Goal: Communication & Community: Answer question/provide support

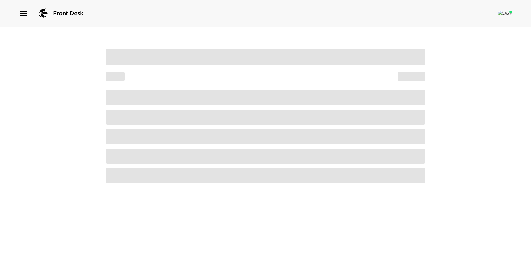
click at [255, 174] on span "Test Activity Category 1, Category 2 View/Edit Subcategory 1, Subcategory 2" at bounding box center [265, 175] width 319 height 15
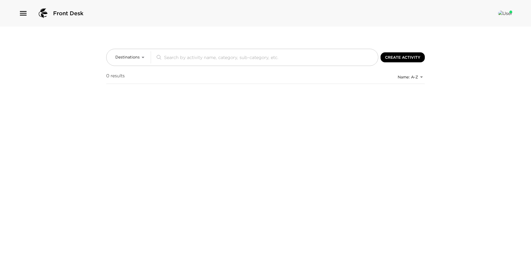
click at [24, 15] on icon "button" at bounding box center [23, 13] width 9 height 9
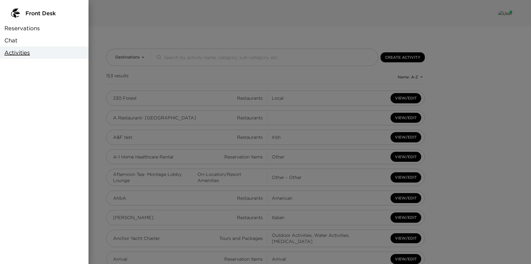
click at [25, 37] on div "Chat" at bounding box center [44, 40] width 88 height 12
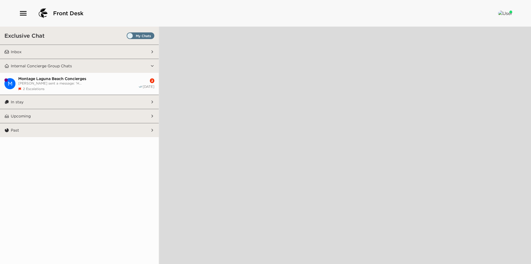
click at [46, 47] on button "Inbox" at bounding box center [79, 52] width 141 height 14
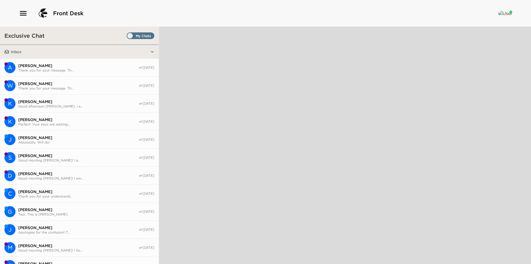
click at [52, 68] on span "Thank you for your message. Th..." at bounding box center [78, 70] width 120 height 4
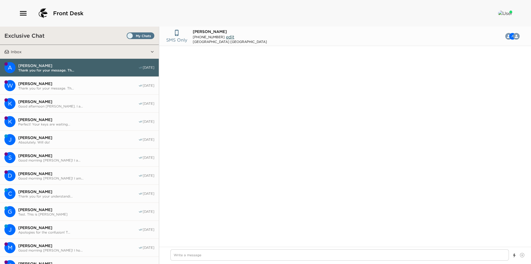
scroll to position [430, 0]
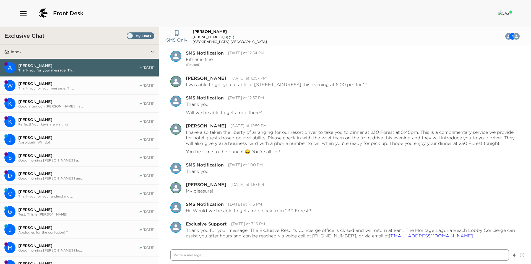
click at [238, 256] on textarea "Write a message" at bounding box center [339, 254] width 338 height 11
type textarea "x"
type textarea "G"
type textarea "x"
type textarea "Go"
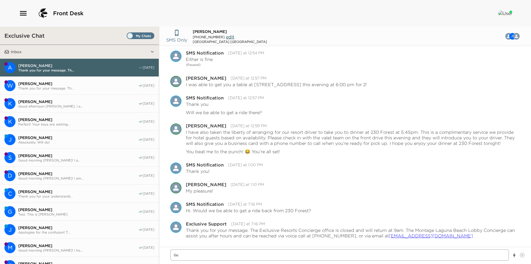
type textarea "x"
type textarea "Goo"
type textarea "x"
type textarea "Good"
type textarea "x"
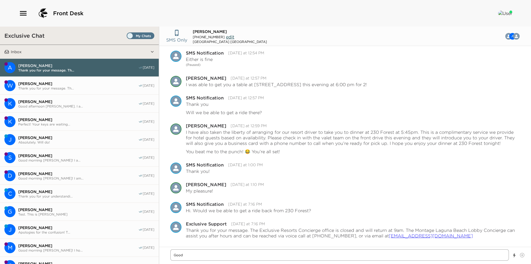
type textarea "Good"
type textarea "x"
type textarea "Good m"
type textarea "x"
type textarea "Good mo"
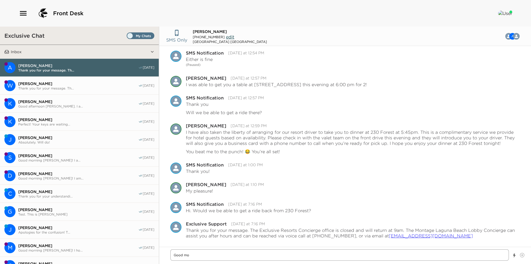
type textarea "x"
type textarea "Good mor"
type textarea "x"
type textarea "Good morn"
type textarea "x"
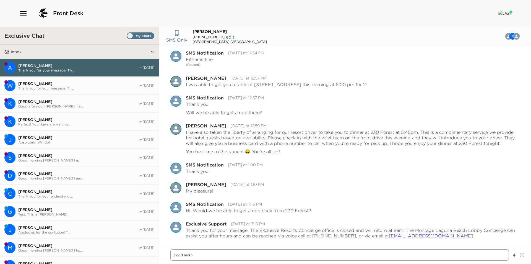
type textarea "Good morni"
type textarea "x"
type textarea "Good mornin"
type textarea "x"
type textarea "Good morning"
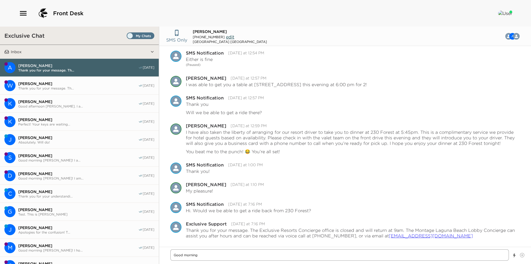
type textarea "x"
type textarea "Good morning"
type textarea "x"
type textarea "Good morning M"
type textarea "x"
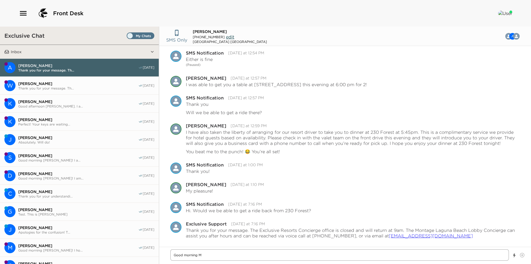
type textarea "Good morning Mr"
type textarea "x"
type textarea "Good morning Mrs"
type textarea "x"
type textarea "Good morning Mrs."
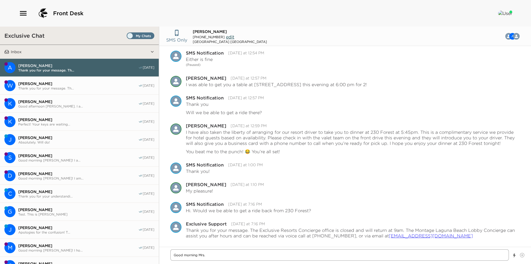
type textarea "x"
type textarea "Good morning Mrs."
type textarea "x"
type textarea "Good morning Mrs. F"
type textarea "x"
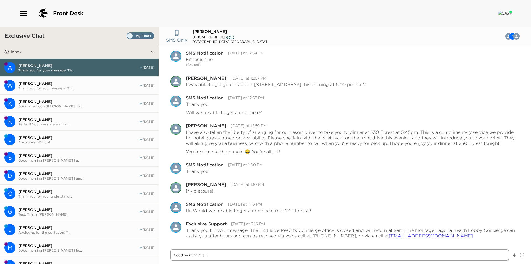
type textarea "Good morning Mrs. Fi"
type textarea "x"
type textarea "Good morning Mrs. Fin"
type textarea "x"
type textarea "Good morning Mrs. Find"
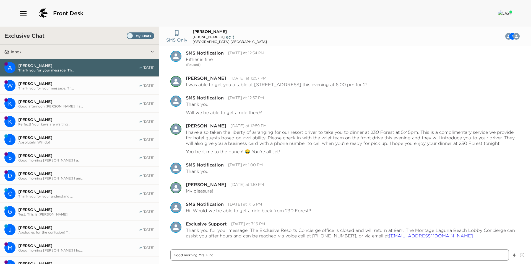
type textarea "x"
type textarea "Good morning [PERSON_NAME]"
type textarea "x"
type textarea "Good morning [PERSON_NAME]"
type textarea "x"
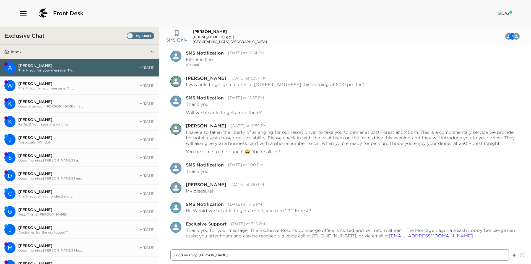
type textarea "Good morning [PERSON_NAME]."
type textarea "x"
type textarea "Good morning [PERSON_NAME]."
type textarea "x"
type textarea "Good morning [PERSON_NAME]. I"
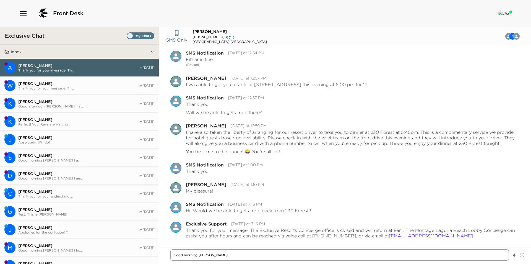
type textarea "x"
type textarea "Good morning [PERSON_NAME]. I"
type textarea "x"
type textarea "Good morning [PERSON_NAME]. I h"
type textarea "x"
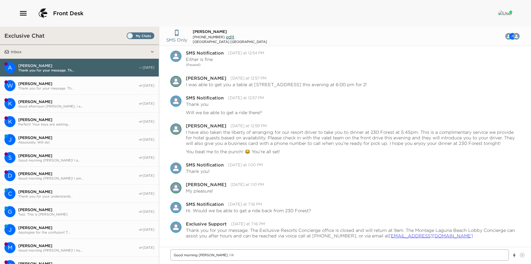
type textarea "Good morning [PERSON_NAME]. I ho"
type textarea "x"
type textarea "Good morning [PERSON_NAME]. I hop"
type textarea "x"
type textarea "Good morning [PERSON_NAME]. I hope"
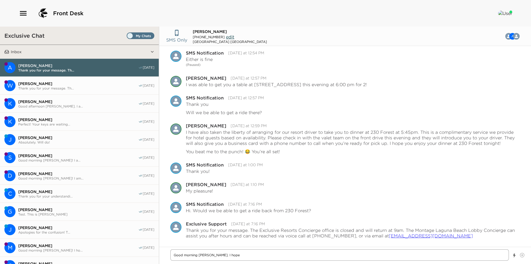
type textarea "x"
type textarea "Good morning [PERSON_NAME]. I hope"
type textarea "x"
type textarea "Good morning [PERSON_NAME]. I hope y"
type textarea "x"
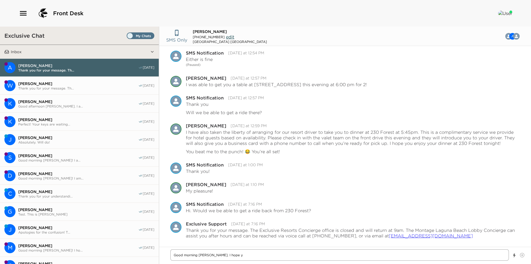
type textarea "Good morning [PERSON_NAME]. I hope yo"
type textarea "x"
type textarea "Good morning [PERSON_NAME]. I hope you"
type textarea "x"
type textarea "Good morning [PERSON_NAME]. I hope you"
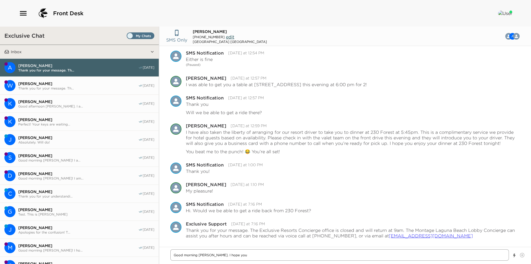
type textarea "x"
type textarea "Good morning [PERSON_NAME]. I hope you we"
type textarea "x"
type textarea "Good morning [PERSON_NAME]. I hope you wer"
type textarea "x"
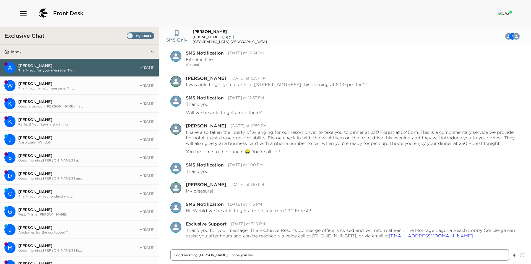
type textarea "Good morning [PERSON_NAME]. I hope you were"
type textarea "x"
type textarea "Good morning [PERSON_NAME]. I hope you were"
type textarea "x"
type textarea "Good morning [PERSON_NAME]. I hope you were a"
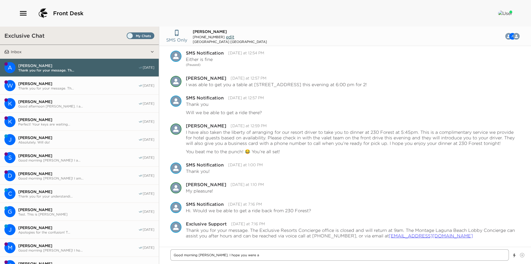
type textarea "x"
type textarea "Good morning [PERSON_NAME]. I hope you were ab"
type textarea "x"
type textarea "Good morning [PERSON_NAME]. I hope you were abl"
type textarea "x"
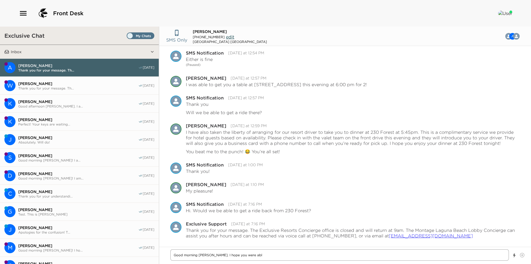
type textarea "Good morning [PERSON_NAME]. I hope you were able"
type textarea "x"
type textarea "Good morning [PERSON_NAME]. I hope you were able"
type textarea "x"
type textarea "Good morning [PERSON_NAME]. I hope you were able t"
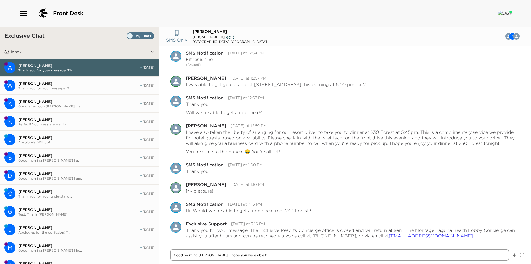
type textarea "x"
type textarea "Good morning [PERSON_NAME]. I hope you were able to"
type textarea "x"
type textarea "Good morning [PERSON_NAME]. I hope you were able to"
type textarea "x"
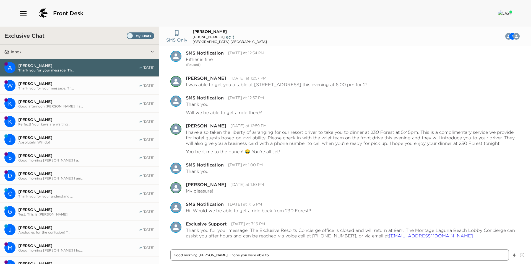
type textarea "Good morning [PERSON_NAME]. I hope you were able to c"
type textarea "x"
type textarea "Good morning [PERSON_NAME]. I hope you were able to co"
type textarea "x"
type textarea "Good morning [PERSON_NAME]. I hope you were able to con"
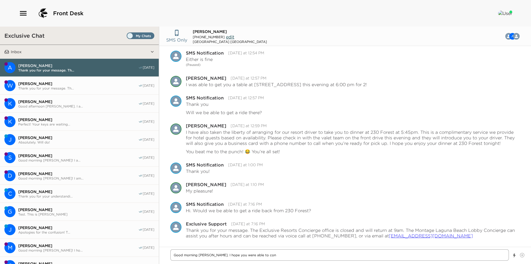
type textarea "x"
type textarea "Good morning [PERSON_NAME]. I hope you were able to cont"
type textarea "x"
type textarea "Good morning [PERSON_NAME]. I hope you were able to conta"
type textarea "x"
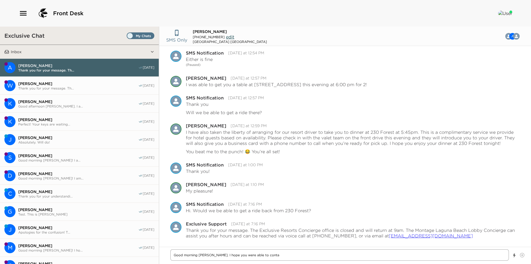
type textarea "Good morning [PERSON_NAME]. I hope you were able to contac"
type textarea "x"
type textarea "Good morning [PERSON_NAME]. I hope you were able to contact"
type textarea "x"
type textarea "Good morning [PERSON_NAME]. I hope you were able to contact"
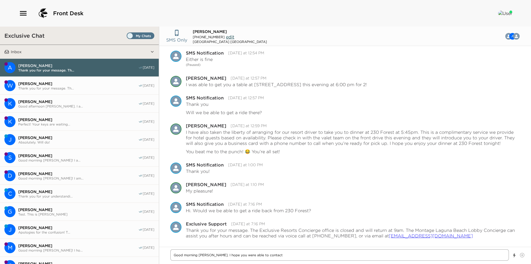
type textarea "x"
type textarea "Good morning [PERSON_NAME]. I hope you were able to contact t"
type textarea "x"
type textarea "Good morning [PERSON_NAME]. I hope you were able to contact th"
type textarea "x"
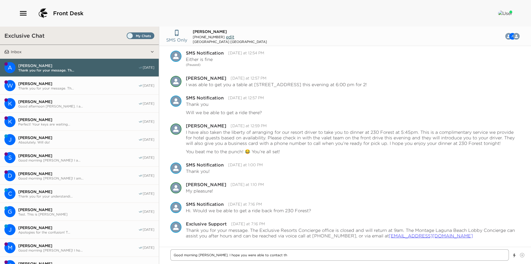
type textarea "Good morning [PERSON_NAME]. I hope you were able to contact the"
type textarea "x"
type textarea "Good morning [PERSON_NAME]. I hope you were able to contact the"
type textarea "x"
type textarea "Good morning [PERSON_NAME]. I hope you were able to contact the C"
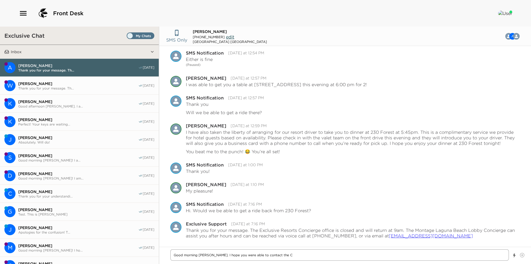
type textarea "x"
type textarea "Good morning [PERSON_NAME]. I hope you were able to contact the Co"
type textarea "x"
type textarea "Good morning [PERSON_NAME]. I hope you were able to contact the Con"
type textarea "x"
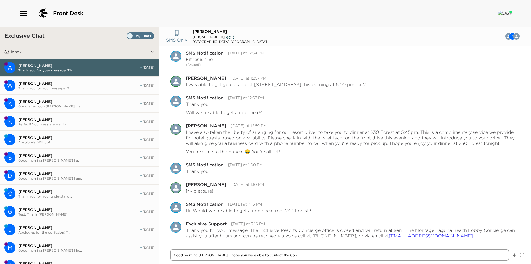
type textarea "Good morning [PERSON_NAME]. I hope you were able to contact the Conc"
type textarea "x"
type textarea "Good morning [PERSON_NAME]. I hope you were able to contact the Conci"
type textarea "x"
type textarea "Good morning [PERSON_NAME]. I hope you were able to contact the Concie"
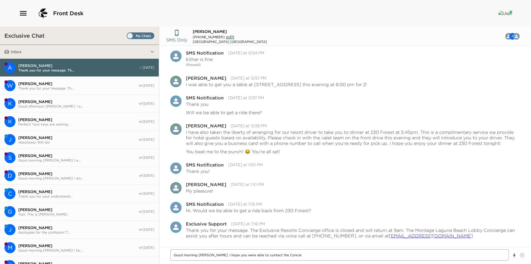
type textarea "x"
type textarea "Good morning [PERSON_NAME]. I hope you were able to contact the Concier"
type textarea "x"
type textarea "Good morning [PERSON_NAME]. I hope you were able to contact the Concierg"
type textarea "x"
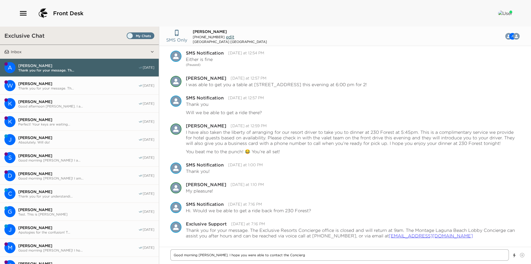
type textarea "Good morning [PERSON_NAME]. I hope you were able to contact the Concierge"
type textarea "x"
type textarea "Good morning [PERSON_NAME]. I hope you were able to contact the Concierge"
type textarea "x"
type textarea "Good morning [PERSON_NAME]. I hope you were able to contact the Concierge a"
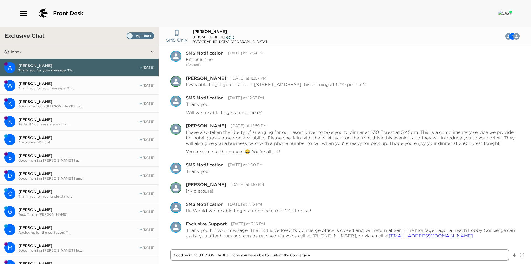
type textarea "x"
type textarea "Good morning [PERSON_NAME]. I hope you were able to contact the Concierge af"
type textarea "x"
type textarea "Good morning [PERSON_NAME]. I hope you were able to contact the Concierge aft"
type textarea "x"
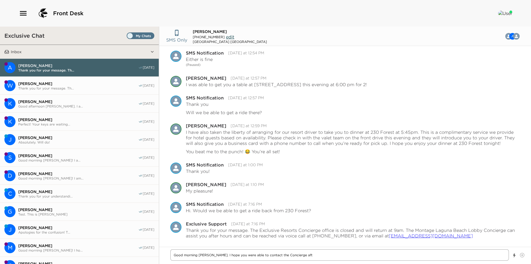
type textarea "Good morning [PERSON_NAME]. I hope you were able to contact the Concierge afte"
type textarea "x"
type textarea "Good morning [PERSON_NAME]. I hope you were able to contact the Concierge after"
type textarea "x"
type textarea "Good morning [PERSON_NAME]. I hope you were able to contact the Concierge after"
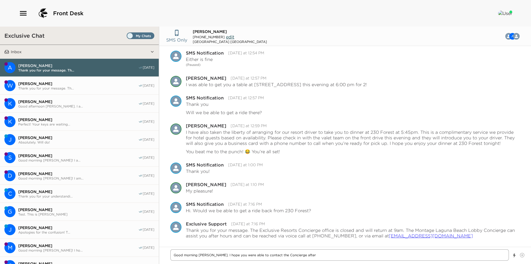
type textarea "x"
type textarea "Good morning [PERSON_NAME]. I hope you were able to contact the Concierge after…"
type textarea "x"
type textarea "Good morning [PERSON_NAME]. I hope you were able to contact the Concierge after…"
type textarea "x"
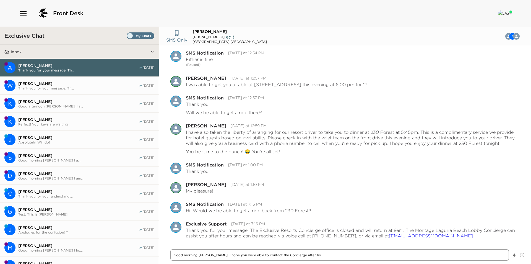
type textarea "Good morning [PERSON_NAME]. I hope you were able to contact the Concierge after…"
type textarea "x"
type textarea "Good morning [PERSON_NAME]. I hope you were able to contact the Concierge after…"
type textarea "x"
type textarea "Good morning [PERSON_NAME]. I hope you were able to contact the Concierge after…"
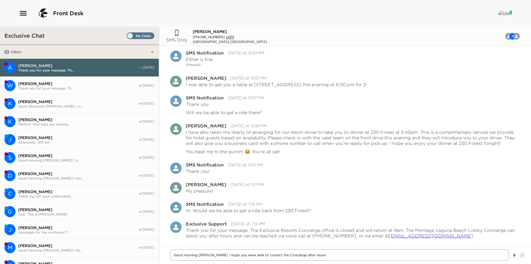
type textarea "x"
type textarea "Good morning [PERSON_NAME]. I hope you were able to contact the Concierge after…"
type textarea "x"
type textarea "Good morning [PERSON_NAME]. I hope you were able to contact the Concierge after…"
type textarea "x"
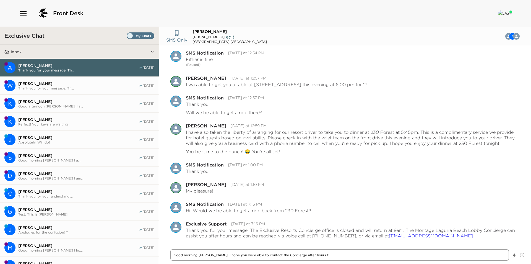
type textarea "Good morning [PERSON_NAME]. I hope you were able to contact the Concierge after…"
type textarea "x"
type textarea "Good morning [PERSON_NAME]. I hope you were able to contact the Concierge after…"
type textarea "x"
type textarea "Good morning [PERSON_NAME]. I hope you were able to contact the Concierge after…"
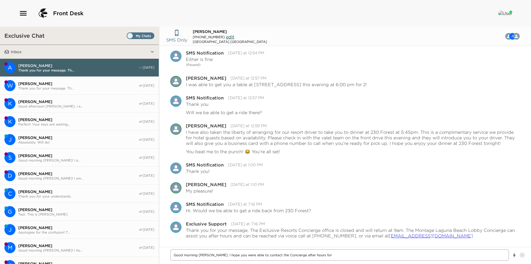
type textarea "x"
type textarea "Good morning [PERSON_NAME]. I hope you were able to contact the Concierge after…"
type textarea "x"
type textarea "Good morning [PERSON_NAME]. I hope you were able to contact the Concierge after…"
type textarea "x"
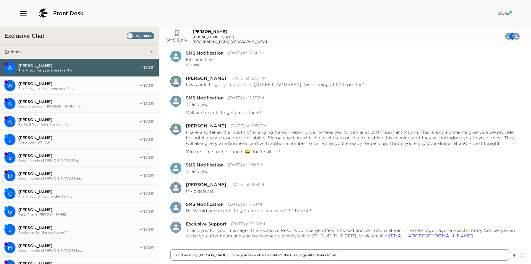
type textarea "Good morning [PERSON_NAME]. I hope you were able to contact the Concierge after…"
type textarea "x"
type textarea "Good morning [PERSON_NAME]. I hope you were able to contact the Concierge after…"
type textarea "x"
type textarea "Good morning [PERSON_NAME]. I hope you were able to contact the Concierge after…"
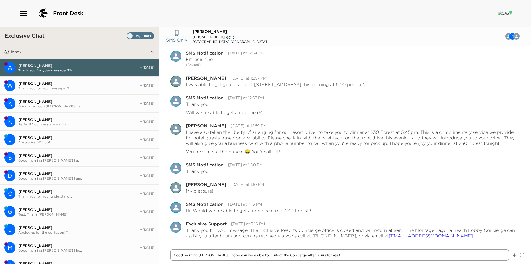
type textarea "x"
type textarea "Good morning [PERSON_NAME]. I hope you were able to contact the Concierge after…"
type textarea "x"
type textarea "Good morning [PERSON_NAME]. I hope you were able to contact the Concierge after…"
type textarea "x"
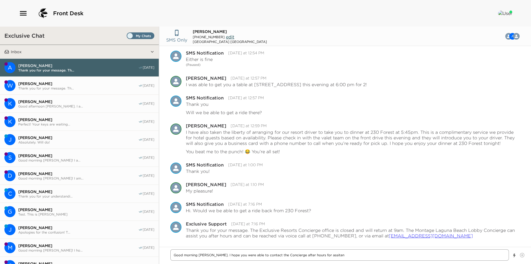
type textarea "Good morning [PERSON_NAME]. I hope you were able to contact the Concierge after…"
type textarea "x"
type textarea "Good morning [PERSON_NAME]. I hope you were able to contact the Concierge after…"
type textarea "x"
type textarea "Good morning [PERSON_NAME]. I hope you were able to contact the Concierge after…"
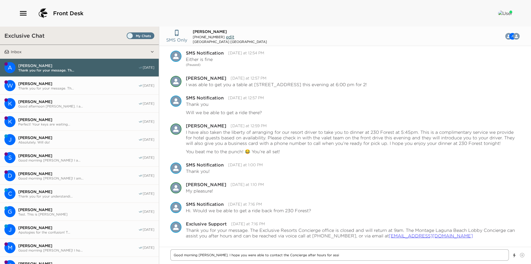
type textarea "x"
type textarea "Good morning [PERSON_NAME]. I hope you were able to contact the Concierge after…"
type textarea "x"
type textarea "Good morning [PERSON_NAME]. I hope you were able to contact the Concierge after…"
type textarea "x"
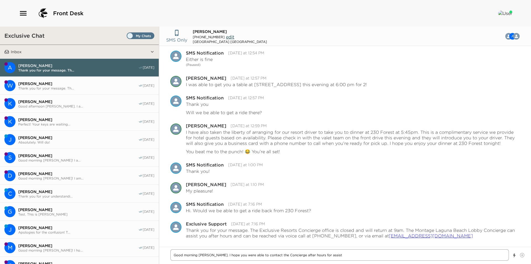
type textarea "Good morning [PERSON_NAME]. I hope you were able to contact the Concierge after…"
click at [305, 256] on textarea "Good morning [PERSON_NAME]. I hope you were able to contact the Concierge after…" at bounding box center [339, 254] width 338 height 11
click at [223, 256] on textarea "Good morning [PERSON_NAME]. I hope you were able to contact the Concierge after…" at bounding box center [339, 254] width 338 height 11
click at [490, 254] on textarea "Good morning [PERSON_NAME]. I hope you were able to contact the Concierge after…" at bounding box center [339, 254] width 338 height 11
click at [484, 256] on textarea "Good morning [PERSON_NAME]. I hope you were able to contact the Concierge after…" at bounding box center [339, 254] width 338 height 11
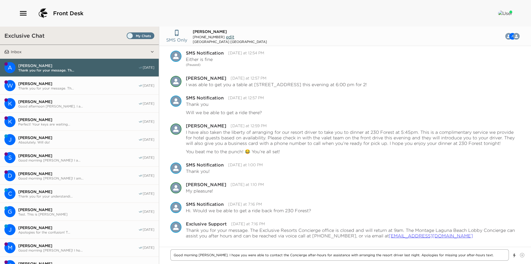
paste textarea "I hope you have enjoyed your stay! Just touching base to see if I may assist yo…"
click at [489, 255] on textarea "Good morning [PERSON_NAME]. I hope you were able to contact the Concierge after…" at bounding box center [339, 254] width 338 height 11
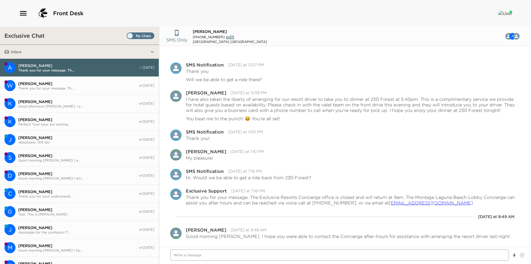
scroll to position [480, 0]
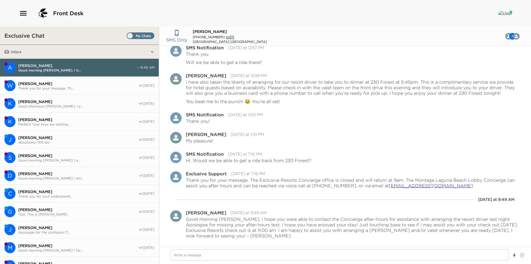
click at [136, 35] on span "Set all destinations" at bounding box center [141, 37] width 28 height 7
click at [128, 37] on input "Set all destinations" at bounding box center [128, 37] width 0 height 0
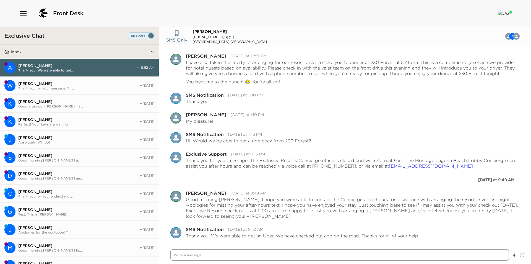
click at [258, 256] on textarea "Write a message" at bounding box center [339, 254] width 338 height 11
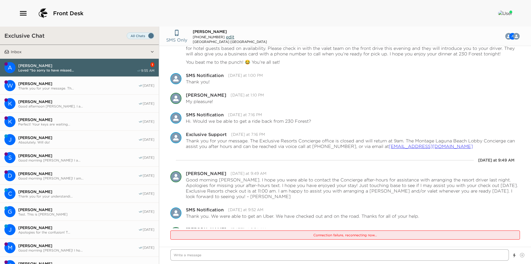
scroll to position [556, 0]
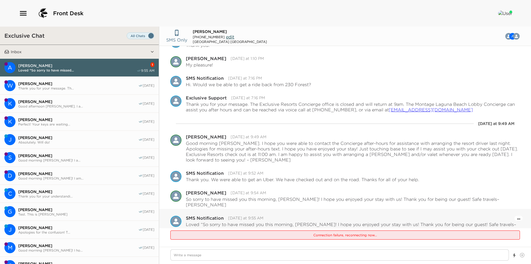
click at [517, 215] on button "Open Message Actions Menu" at bounding box center [518, 218] width 3 height 6
click at [504, 206] on button "Pause Escalation" at bounding box center [503, 210] width 33 height 9
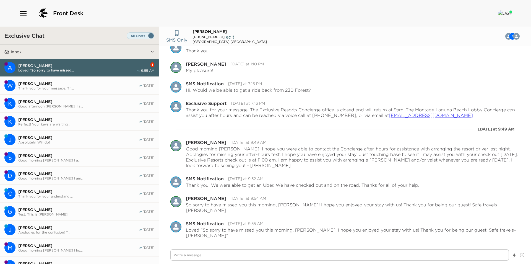
scroll to position [545, 0]
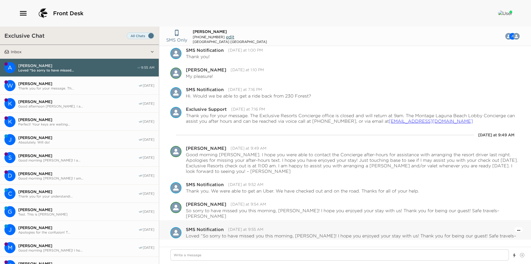
click at [517, 230] on icon "Open Message Actions Menu" at bounding box center [518, 230] width 3 height 1
click at [505, 218] on button "Pause Escalation" at bounding box center [503, 222] width 33 height 9
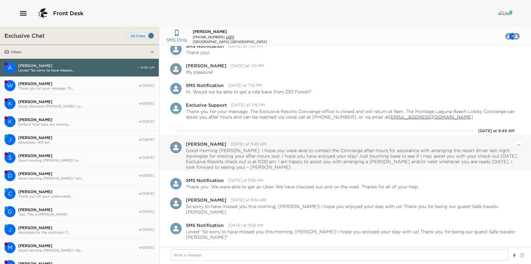
scroll to position [550, 0]
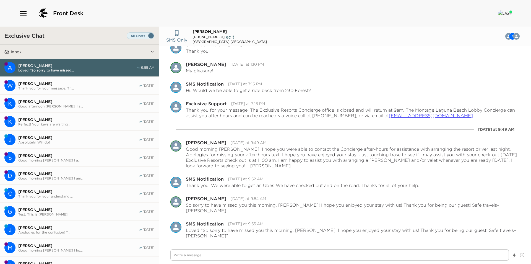
click at [52, 81] on span "[PERSON_NAME]" at bounding box center [78, 83] width 120 height 5
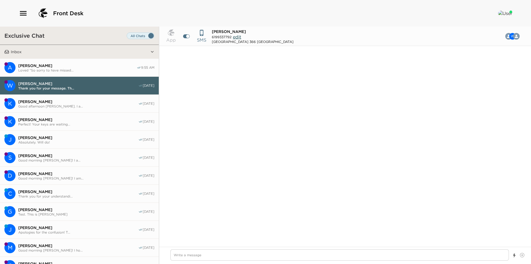
scroll to position [398, 0]
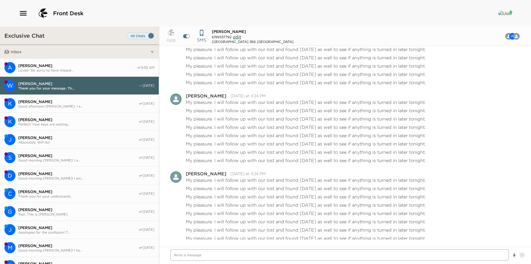
click at [219, 255] on textarea "Write a message" at bounding box center [339, 254] width 338 height 11
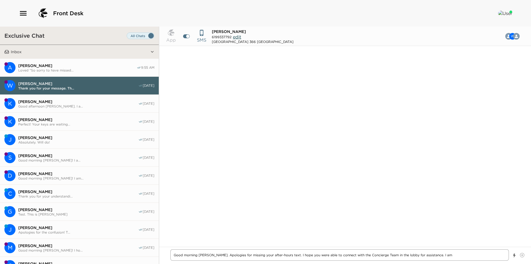
scroll to position [722, 0]
click at [452, 256] on textarea "Good morning [PERSON_NAME]. Apologies for missing your after-hours text. I hope…" at bounding box center [339, 254] width 338 height 11
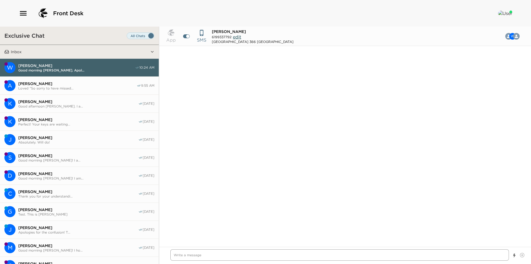
scroll to position [887, 0]
click at [76, 85] on span "[PERSON_NAME]" at bounding box center [77, 83] width 118 height 5
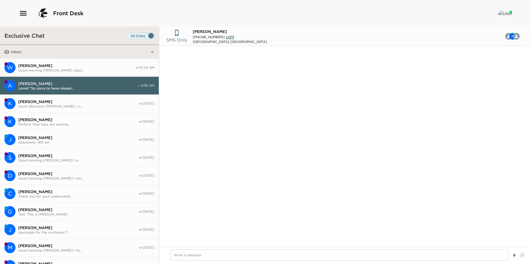
scroll to position [717, 0]
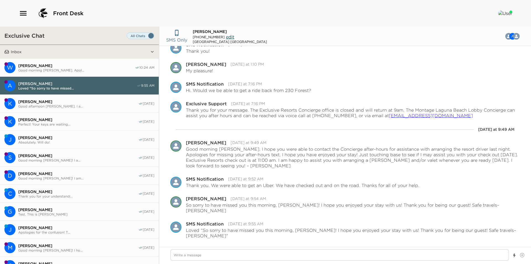
click at [68, 65] on span "[PERSON_NAME]" at bounding box center [76, 65] width 117 height 5
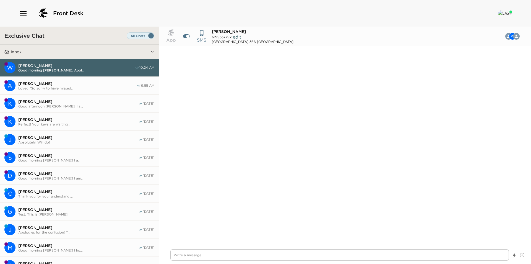
scroll to position [695, 0]
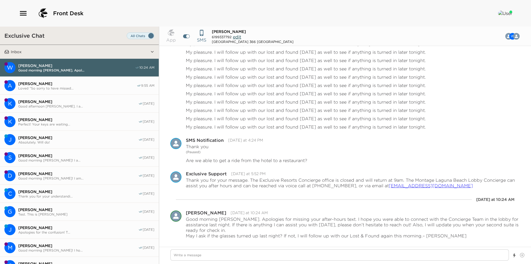
click at [55, 87] on span "Loved “So sorry to have missed..." at bounding box center [77, 88] width 118 height 4
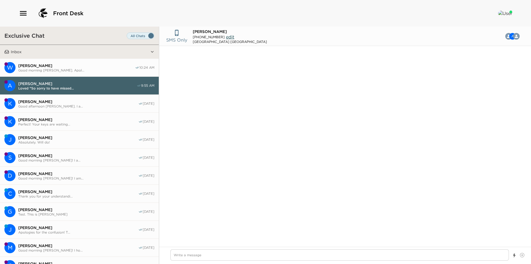
scroll to position [717, 0]
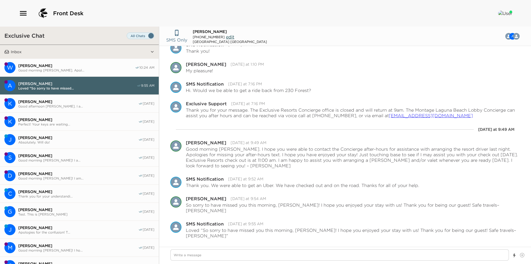
click at [54, 101] on span "[PERSON_NAME]" at bounding box center [78, 101] width 120 height 5
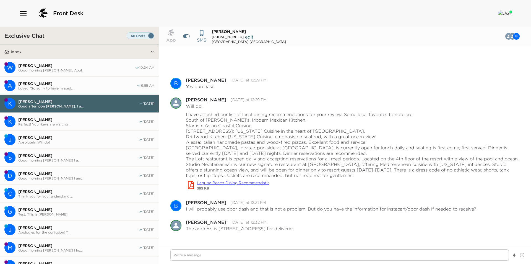
scroll to position [391, 0]
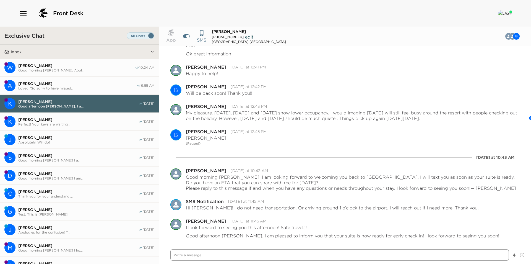
click at [205, 257] on textarea "Write a message" at bounding box center [339, 254] width 338 height 11
paste textarea "Good morning! I hope you are enjoying your stay so far! Please do not hesitate …"
click at [198, 255] on textarea "Good morning! I hope you are enjoying your stay so far! Please do not hesitate …" at bounding box center [339, 254] width 338 height 11
click at [453, 254] on textarea "Good morning [PERSON_NAME]! I hope you are enjoying your stay so far! Please do…" at bounding box center [339, 254] width 338 height 11
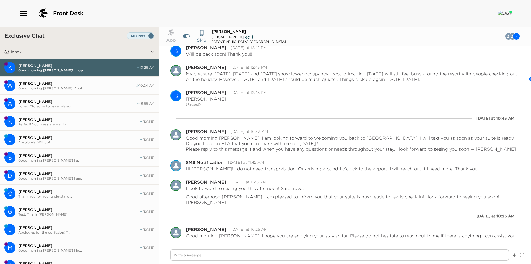
click at [51, 115] on button "K [PERSON_NAME] Perfect! Your keys are waiting... [DATE]" at bounding box center [79, 122] width 159 height 18
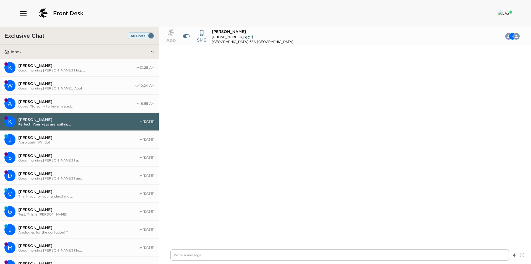
scroll to position [305, 0]
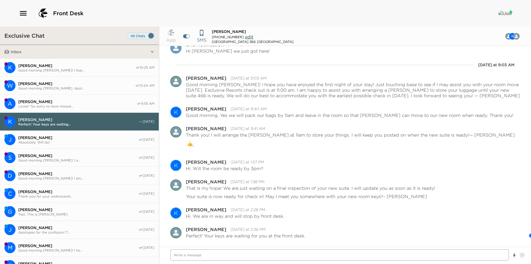
click at [211, 257] on textarea "Write a message" at bounding box center [339, 254] width 338 height 11
paste textarea "Good morning! I hope you are enjoying your stay so far! Please do not hesitate …"
click at [196, 254] on textarea "Good morning! I hope you are enjoying your stay so far! Please do not hesitate …" at bounding box center [339, 254] width 338 height 11
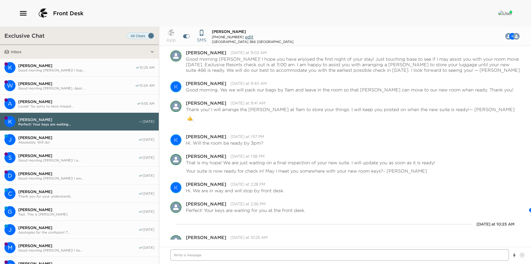
scroll to position [344, 0]
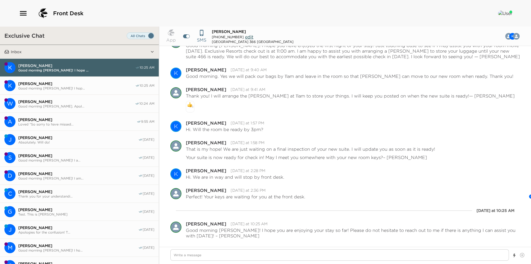
click at [51, 154] on span "[PERSON_NAME]" at bounding box center [78, 155] width 120 height 5
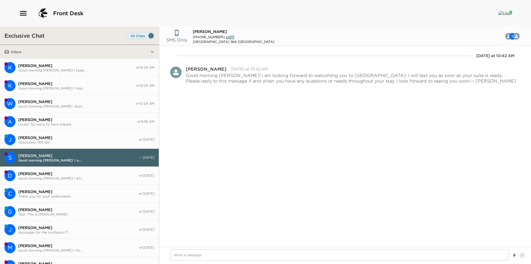
click at [38, 176] on span "Good morning [PERSON_NAME]! I am..." at bounding box center [78, 178] width 120 height 4
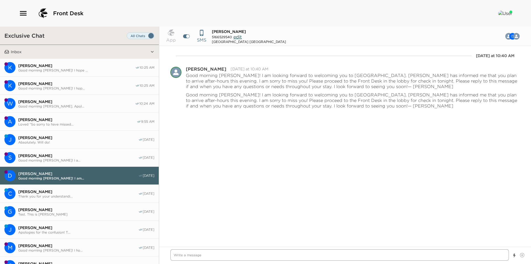
click at [197, 257] on textarea "Write a message" at bounding box center [339, 254] width 338 height 11
paste textarea "Good morning! I hope you are enjoying your stay so far! Please do not hesitate …"
click at [197, 255] on textarea "Good morning! I hope you are enjoying your stay so far! Please do not hesitate …" at bounding box center [339, 254] width 338 height 11
click at [203, 253] on textarea "Good morning [PERSON_NAME]! I hope you are enjoying your stay so far! Please do…" at bounding box center [339, 254] width 338 height 11
click at [454, 252] on textarea "Good morning [PERSON_NAME]! I hope you are enjoying your stay so far! Please do…" at bounding box center [339, 254] width 338 height 11
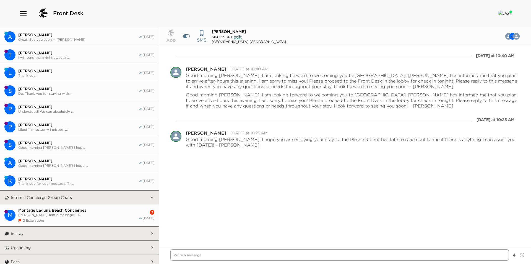
scroll to position [340, 0]
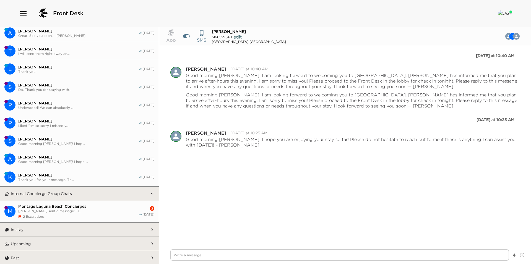
click at [66, 210] on span "[PERSON_NAME] sent a message: 'H..." at bounding box center [78, 211] width 120 height 4
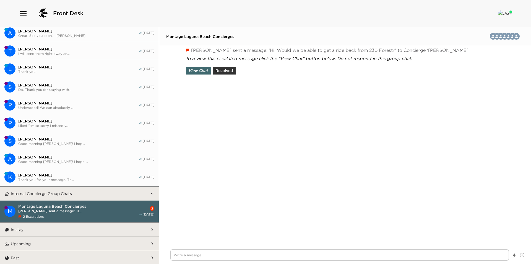
scroll to position [834, 0]
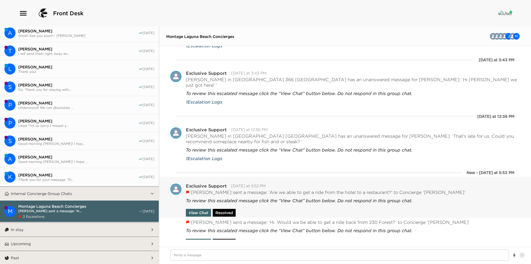
click at [226, 209] on button "Resolved" at bounding box center [224, 213] width 23 height 8
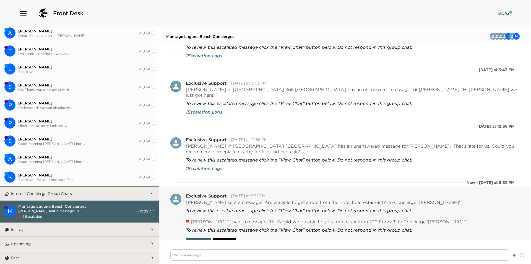
scroll to position [831, 0]
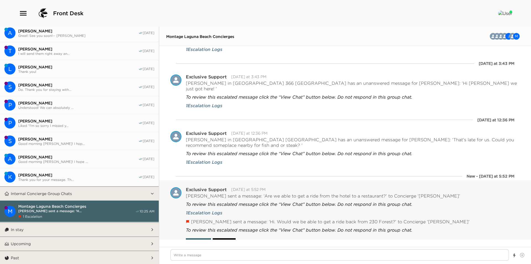
click at [225, 238] on button "Resolved" at bounding box center [224, 242] width 23 height 8
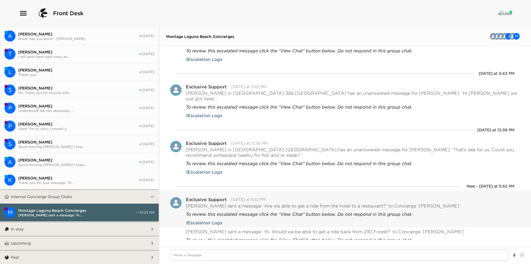
click at [80, 228] on button "In stay" at bounding box center [79, 229] width 141 height 14
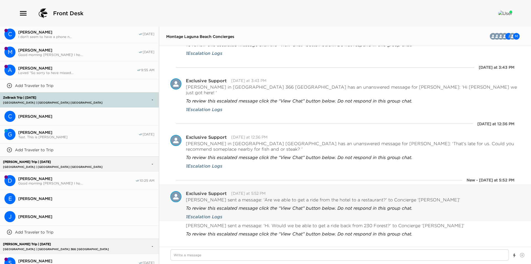
scroll to position [724, 0]
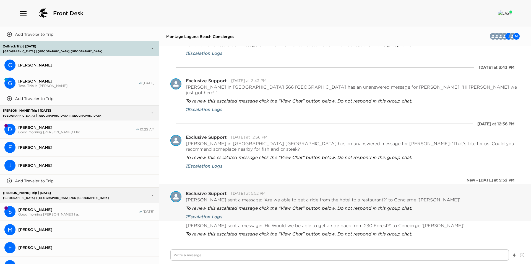
click at [38, 163] on span "[PERSON_NAME]" at bounding box center [86, 165] width 136 height 5
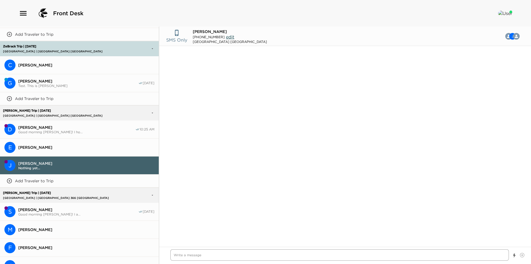
drag, startPoint x: 213, startPoint y: 255, endPoint x: 215, endPoint y: 254, distance: 2.8
click at [213, 255] on textarea "Write a message" at bounding box center [339, 254] width 338 height 11
paste textarea "Good morning! I hope you are enjoying your stay so far! Please do not hesitate …"
click at [197, 255] on textarea "Good morning! I hope you are enjoying your stay so far! Please do not hesitate …" at bounding box center [339, 254] width 338 height 11
click at [465, 252] on textarea "Good morning [PERSON_NAME]! I hope you are enjoying your stay so far! Please do…" at bounding box center [339, 254] width 338 height 11
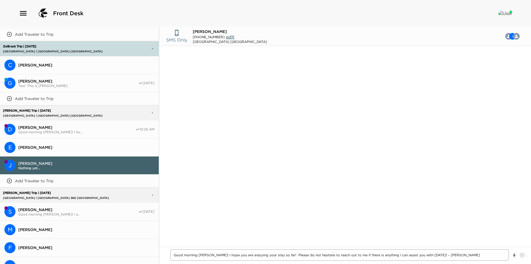
click at [239, 256] on textarea "Good morning [PERSON_NAME]! I hope you are enjoying your stay so far! Please do…" at bounding box center [339, 254] width 338 height 11
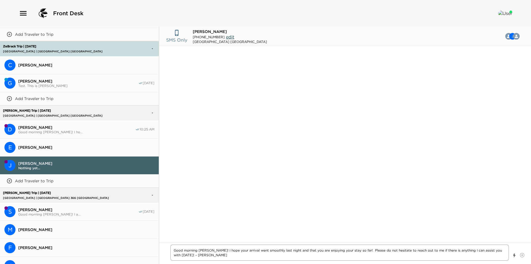
click at [239, 256] on textarea "Good morning [PERSON_NAME]! I hope your arrival went smoothly last night and th…" at bounding box center [339, 252] width 338 height 16
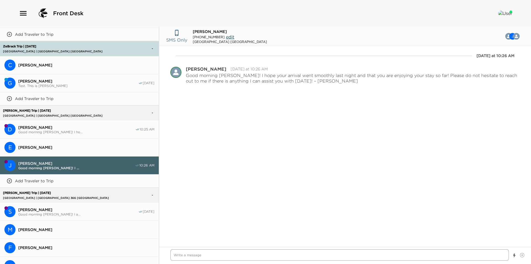
scroll to position [835, 0]
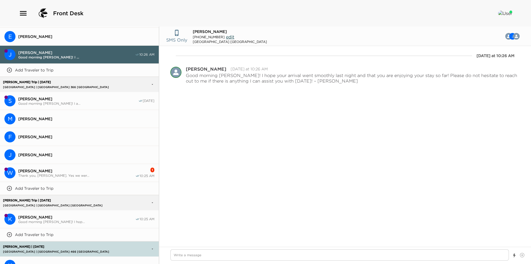
click at [59, 169] on span "[PERSON_NAME]" at bounding box center [76, 170] width 117 height 5
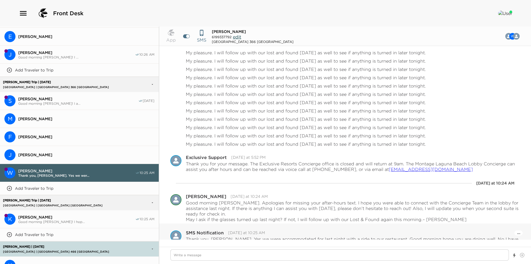
scroll to position [677, 0]
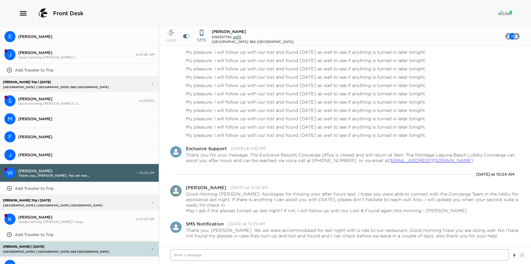
click at [361, 252] on textarea "Write a message" at bounding box center [339, 254] width 338 height 11
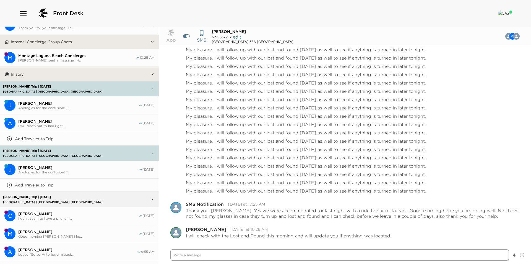
scroll to position [427, 0]
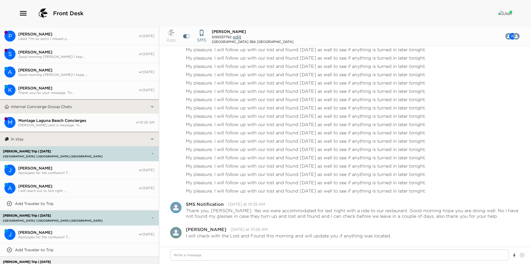
click at [98, 135] on button "In stay" at bounding box center [79, 139] width 141 height 14
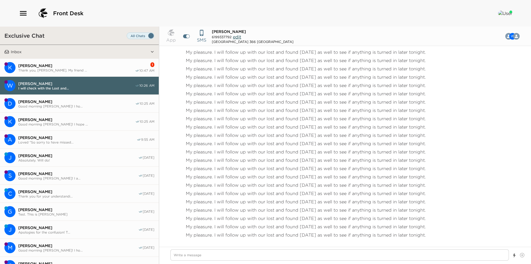
scroll to position [663, 0]
click at [68, 63] on span "[PERSON_NAME]" at bounding box center [76, 65] width 117 height 5
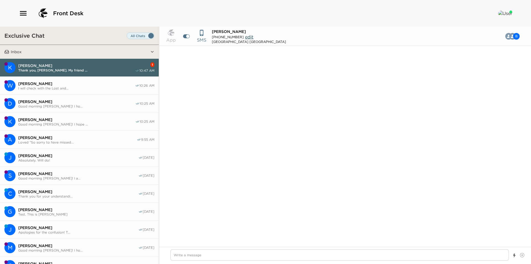
scroll to position [400, 0]
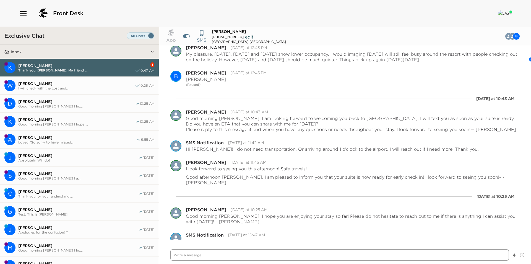
click at [224, 258] on textarea "Write a message" at bounding box center [339, 254] width 338 height 11
click at [210, 256] on textarea "Wonderful! Have a fanulous day!" at bounding box center [339, 254] width 338 height 11
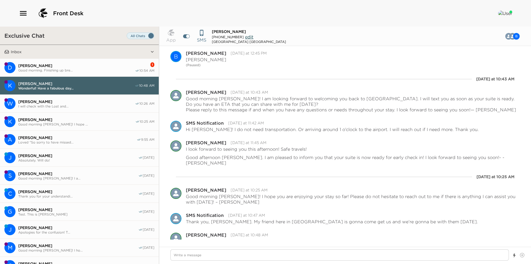
click at [112, 71] on span "Good morning. Finishing up bre..." at bounding box center [76, 70] width 117 height 4
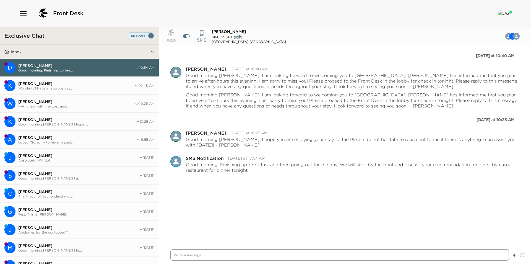
click at [274, 254] on textarea "Write a message" at bounding box center [339, 254] width 338 height 11
